Goal: Task Accomplishment & Management: Manage account settings

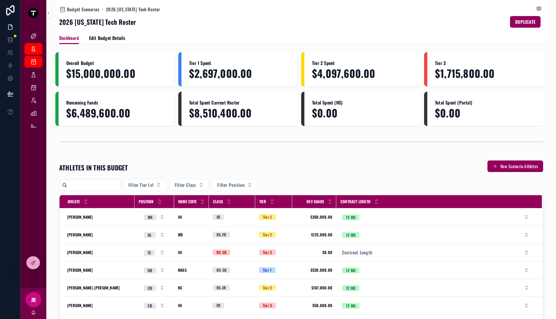
click at [288, 24] on div "2026 [US_STATE] Tech Roster DUPLICATE" at bounding box center [301, 22] width 484 height 12
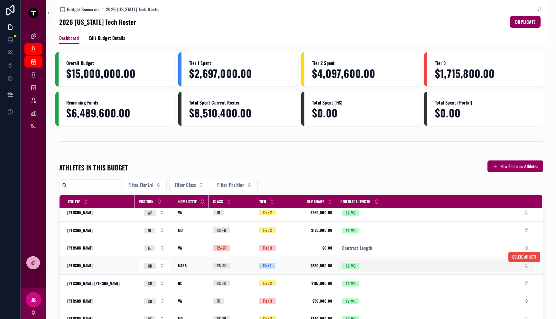
scroll to position [142, 0]
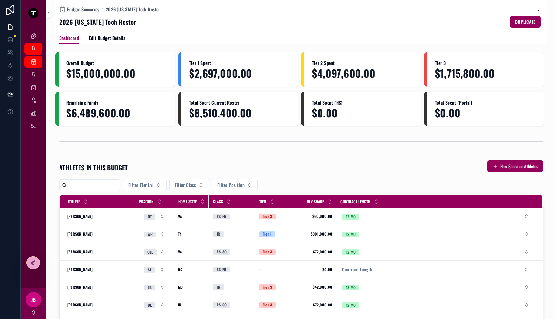
click at [326, 167] on div "ATHLETES IN THIS BUDGET New Scenario Athletes" at bounding box center [301, 167] width 484 height 15
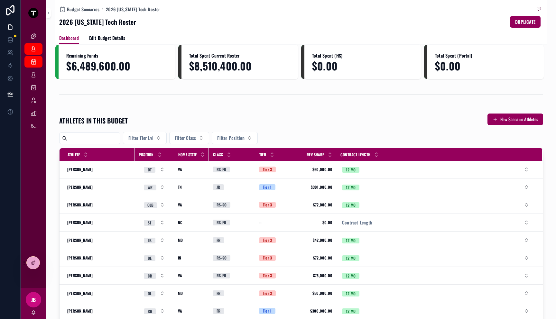
scroll to position [55, 0]
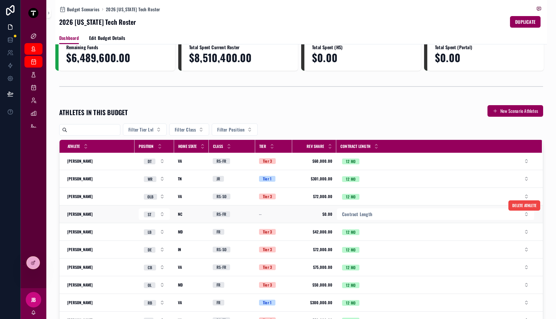
click at [259, 214] on span "--" at bounding box center [260, 214] width 3 height 5
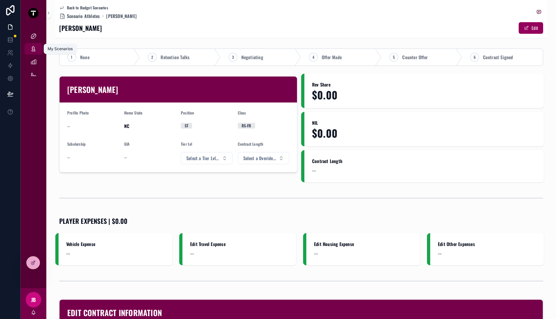
click at [36, 54] on div "My Scenarios" at bounding box center [33, 49] width 10 height 10
